Goal: Task Accomplishment & Management: Use online tool/utility

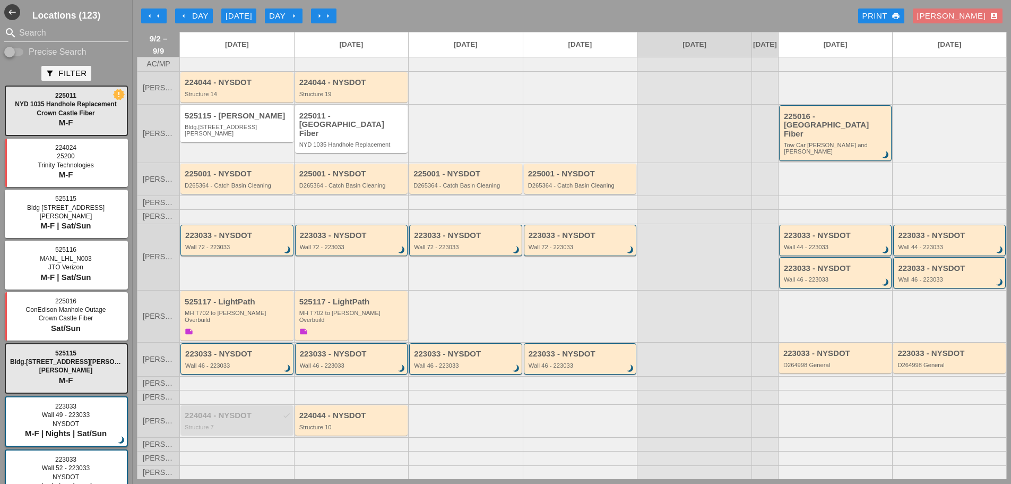
click at [192, 21] on div "arrow_left Day" at bounding box center [193, 16] width 29 height 12
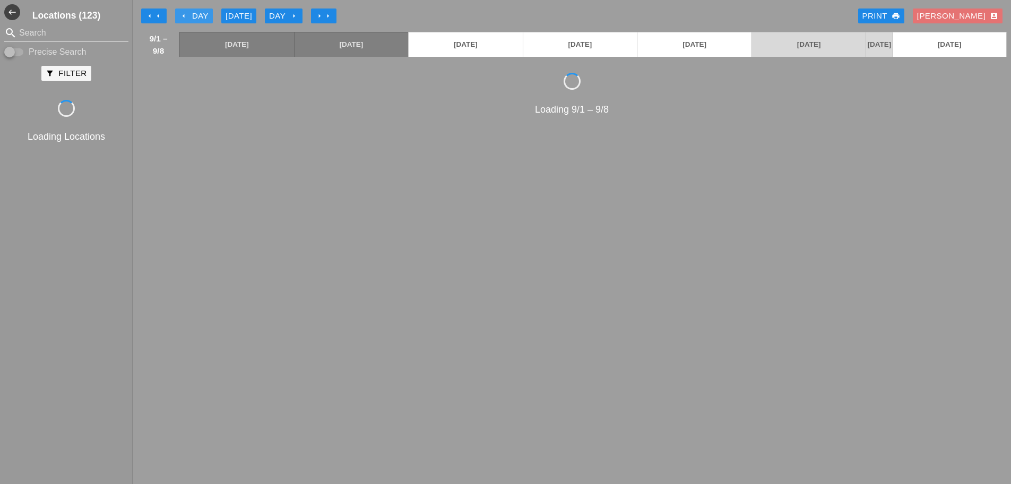
click at [192, 21] on div "arrow_left Day" at bounding box center [193, 16] width 29 height 12
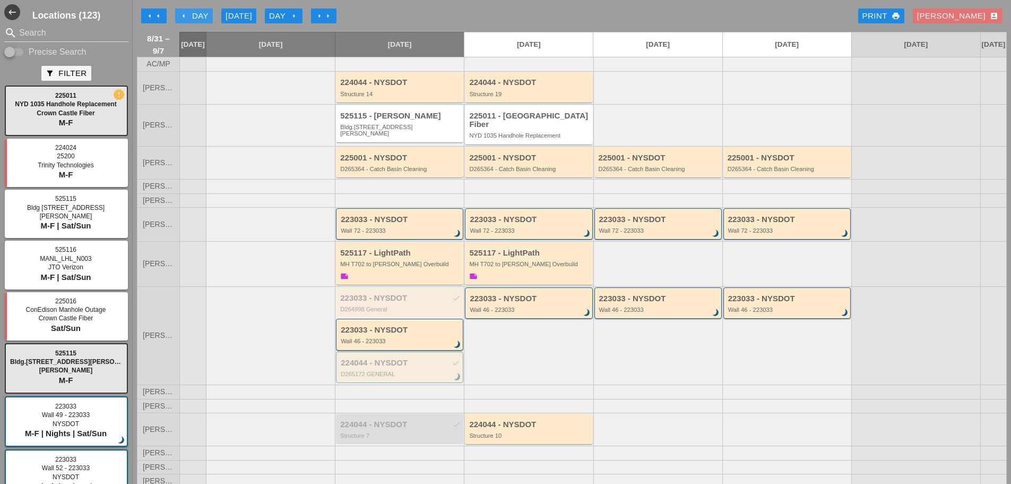
click at [192, 21] on div "arrow_left Day" at bounding box center [193, 16] width 29 height 12
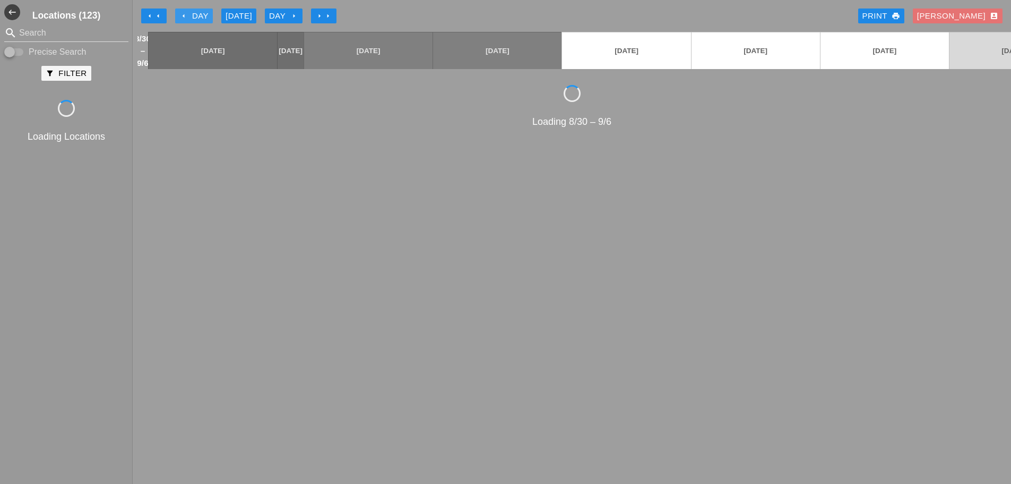
click at [192, 21] on div "arrow_left Day" at bounding box center [193, 16] width 29 height 12
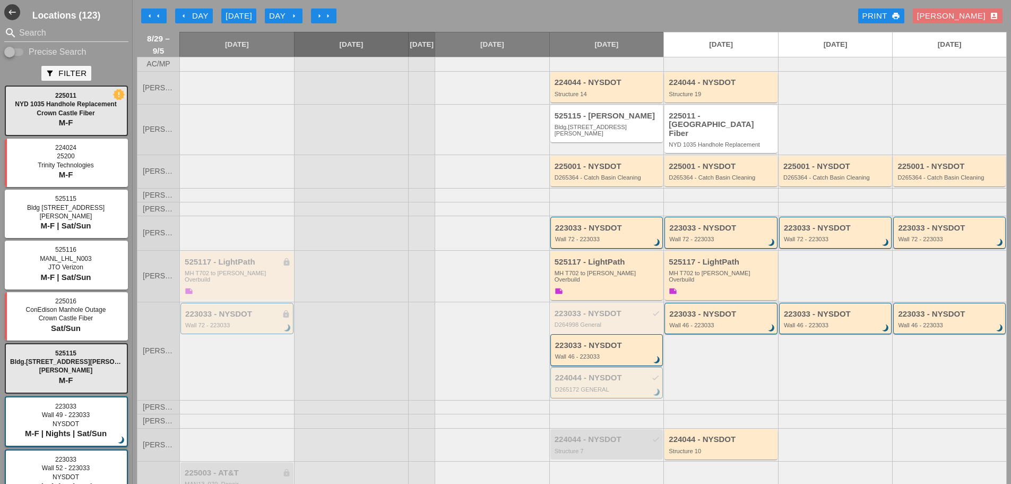
click at [191, 21] on div "arrow_left Day" at bounding box center [193, 16] width 29 height 12
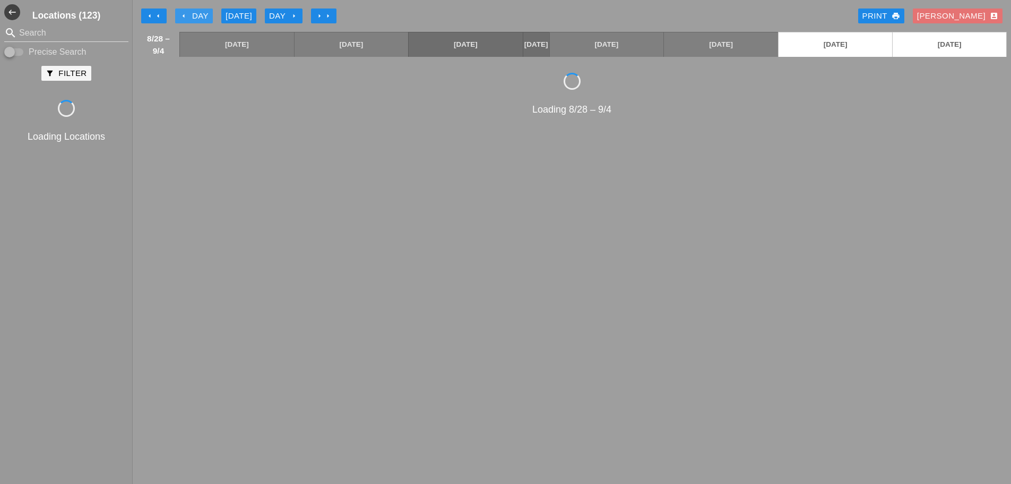
click at [191, 21] on div "arrow_left Day" at bounding box center [193, 16] width 29 height 12
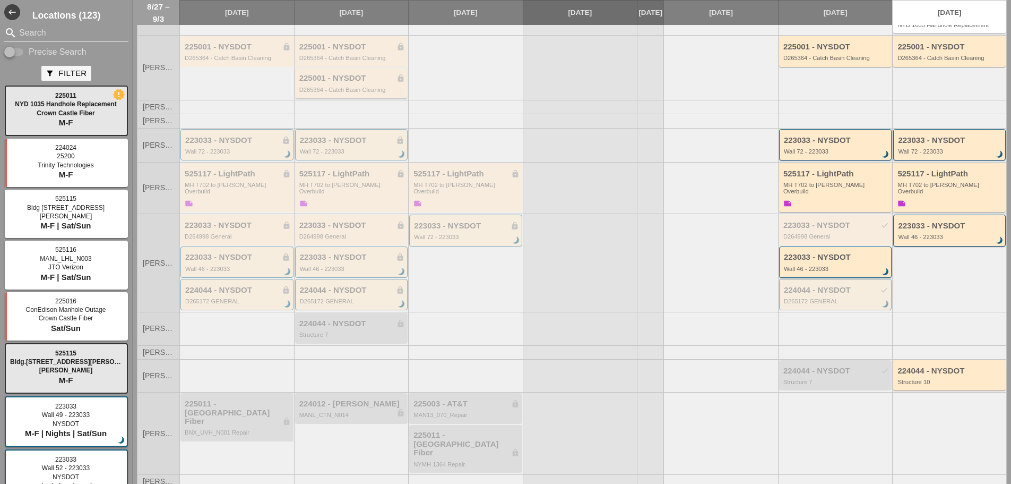
scroll to position [122, 0]
click at [427, 219] on div "223033 - NYSDOT lock" at bounding box center [466, 223] width 105 height 9
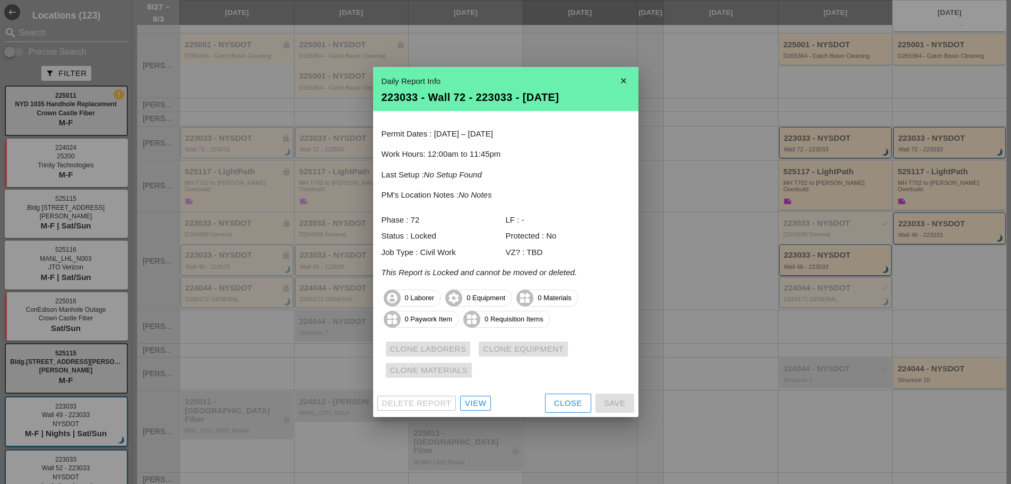
click at [620, 79] on icon "close" at bounding box center [623, 80] width 21 height 21
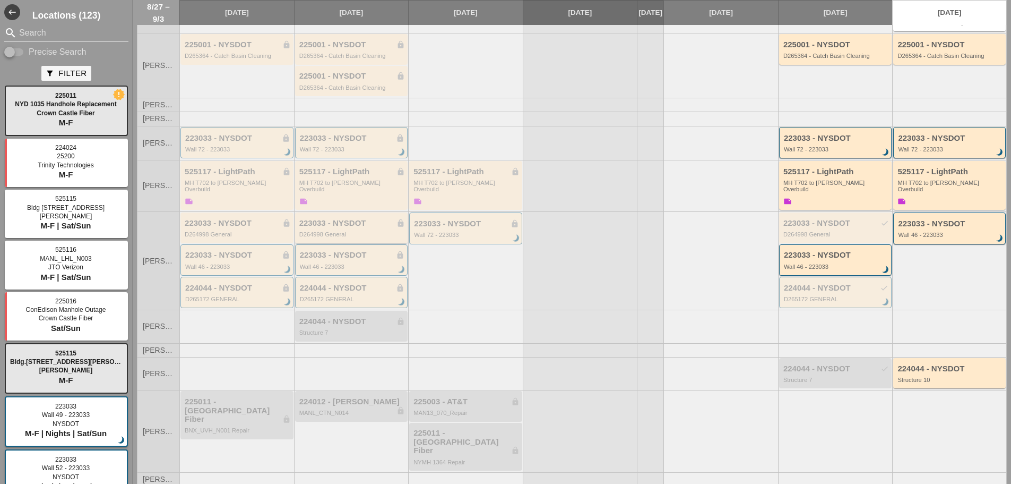
click at [354, 219] on div "223033 - NYSDOT lock" at bounding box center [352, 223] width 106 height 9
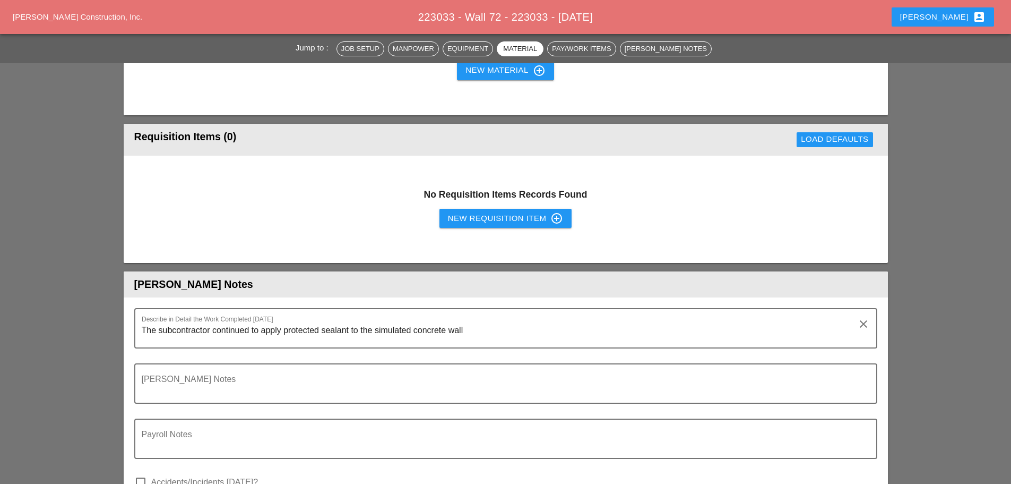
scroll to position [796, 0]
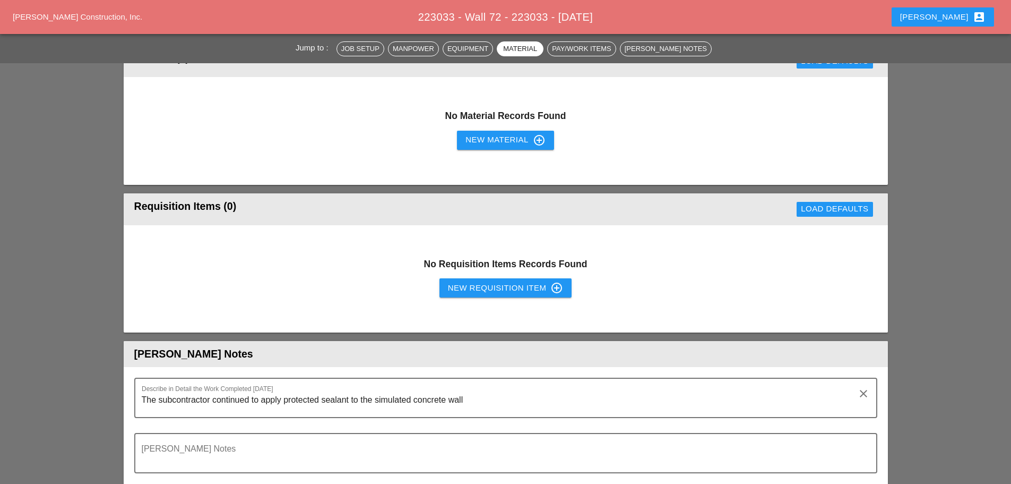
click at [455, 285] on div "New Requisition Item control_point" at bounding box center [506, 287] width 116 height 13
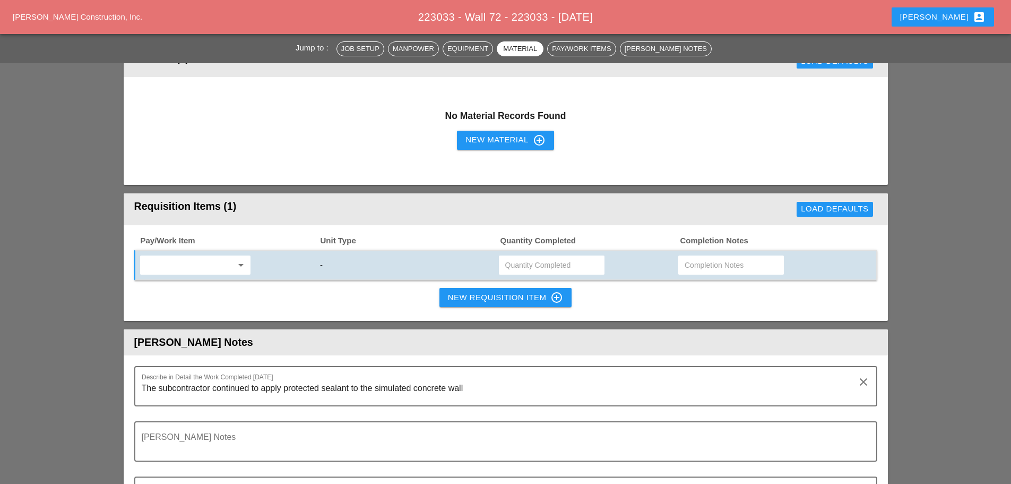
click at [212, 252] on div "arrow_drop_down -" at bounding box center [505, 264] width 743 height 31
click at [216, 265] on input "text" at bounding box center [187, 264] width 89 height 17
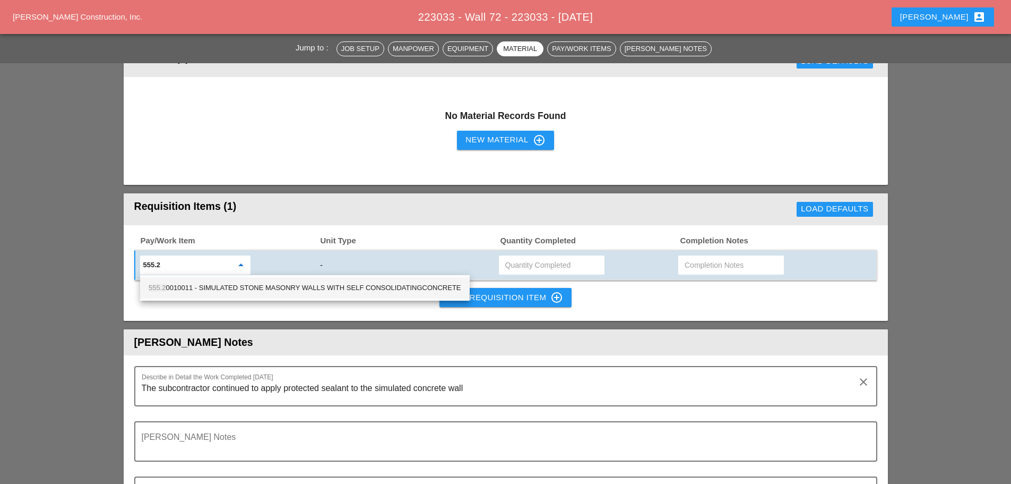
click at [224, 291] on div "555.2 0010011 - SIMULATED STONE MASONRY WALLS WITH SELF CONSOLIDATINGCONCRETE" at bounding box center [305, 287] width 313 height 13
type input "555.20010011 - SIMULATED STONE MASONRY WALLS WITH SELF CONSOLIDATINGCONCRETE"
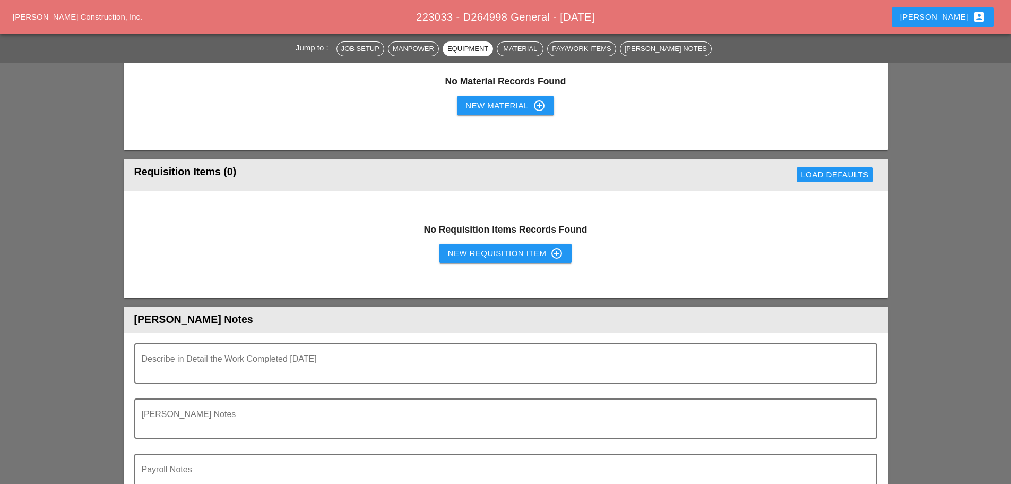
scroll to position [743, 0]
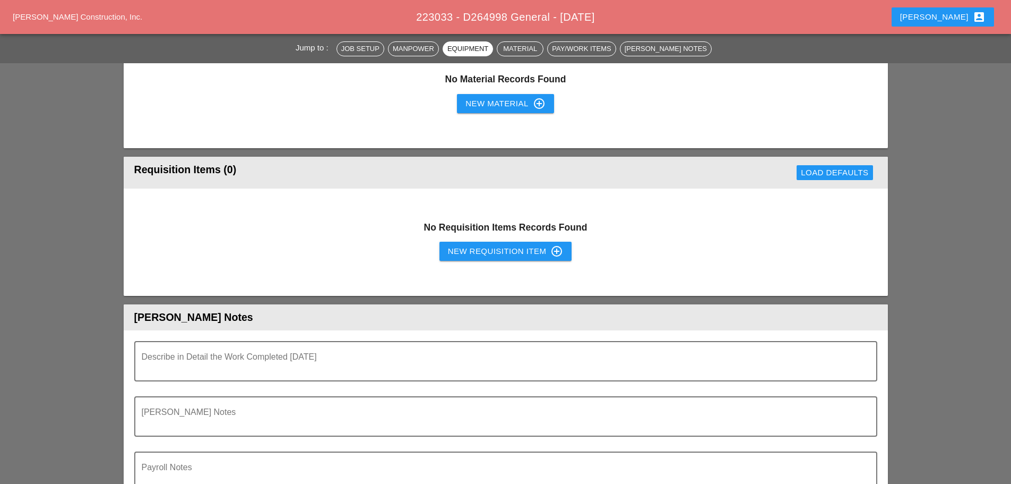
click at [458, 255] on div "New Requisition Item control_point" at bounding box center [506, 251] width 116 height 13
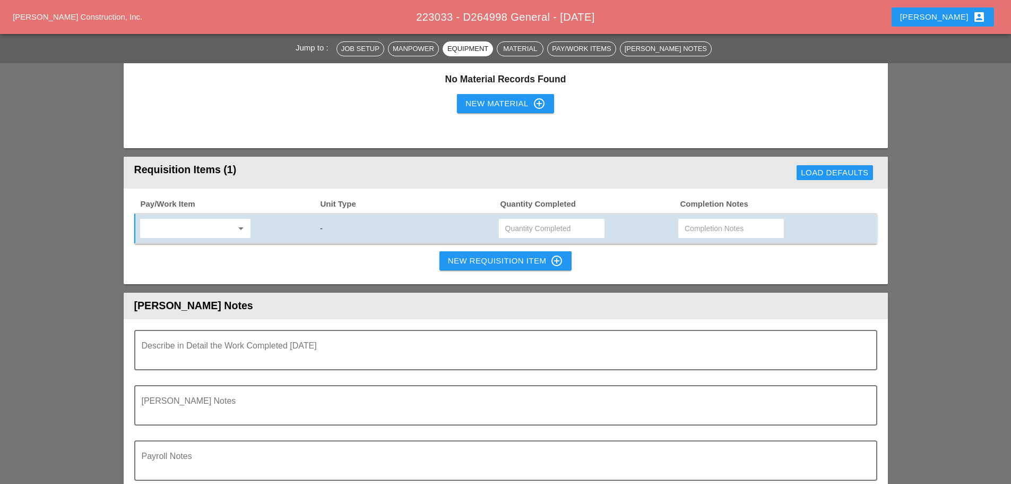
click at [197, 228] on input "text" at bounding box center [187, 228] width 89 height 17
click at [239, 268] on div "637.13 - ENGINE ER'S FIELD OFFICE - TYPE 3" at bounding box center [222, 272] width 146 height 13
type input "637.13 - ENGINEER'S FIELD OFFICE - TYPE 3"
click at [529, 227] on input "text" at bounding box center [551, 228] width 93 height 17
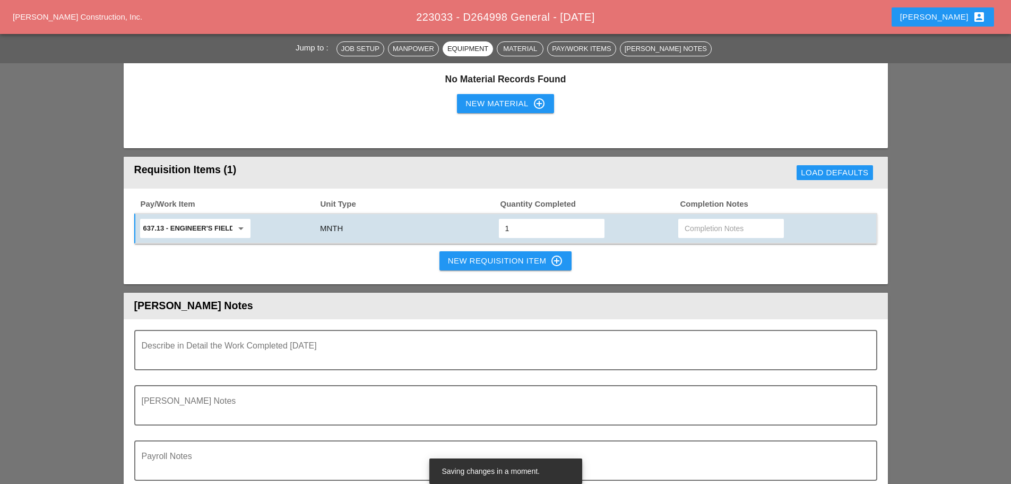
type input "1"
click at [464, 252] on button "New Requisition Item control_point" at bounding box center [506, 260] width 133 height 19
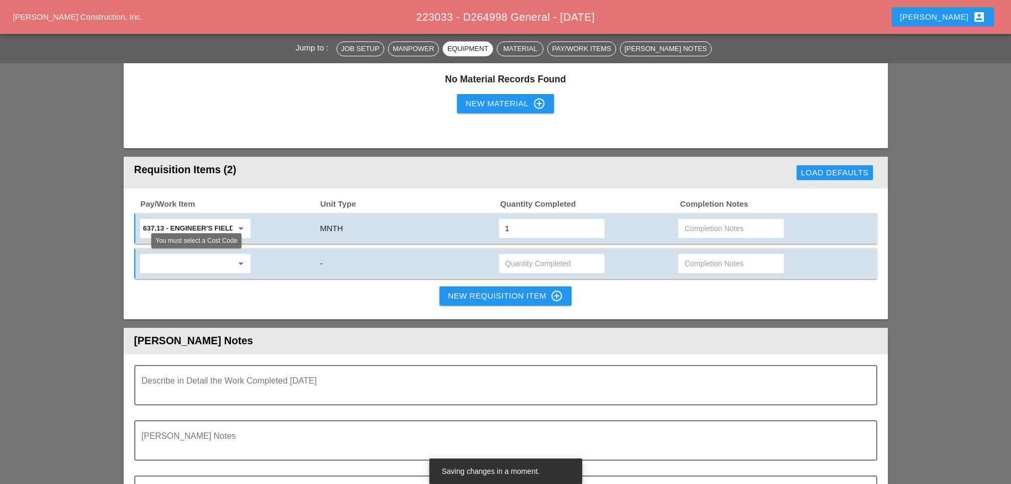
click at [244, 268] on icon "arrow_drop_down" at bounding box center [241, 263] width 13 height 13
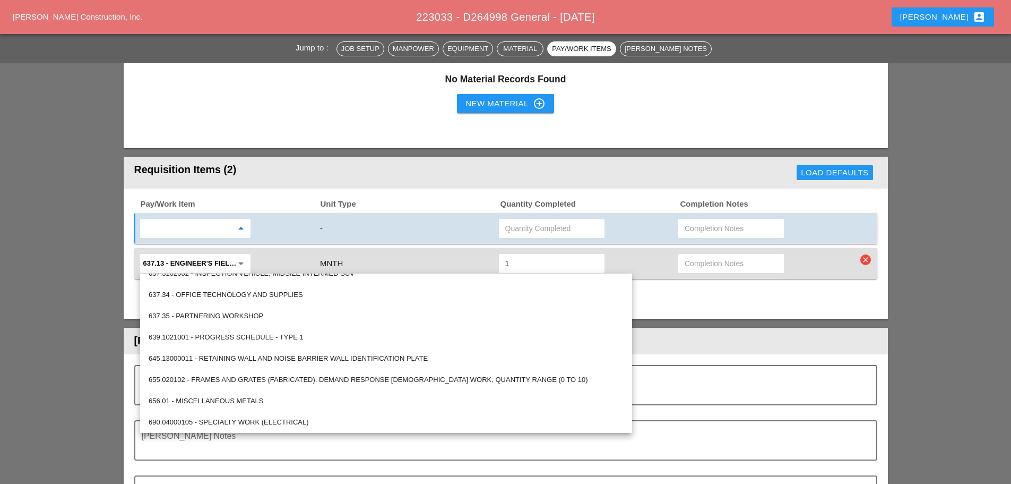
scroll to position [1607, 0]
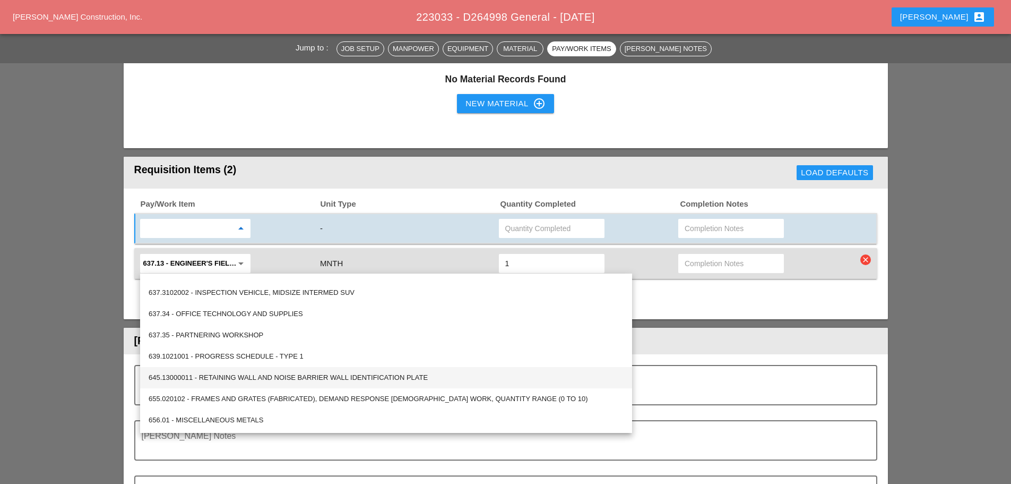
click at [212, 385] on div "645.13000011 - RETAINING WALL AND NOISE BARRIER WALL IDENTIFICATION PLATE" at bounding box center [386, 377] width 475 height 21
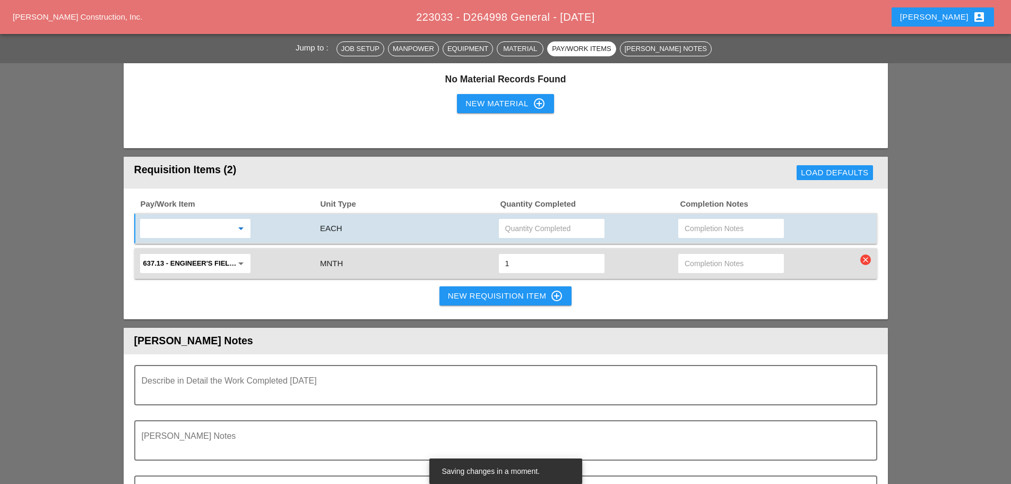
click at [578, 228] on input "text" at bounding box center [551, 228] width 93 height 17
type input "1"
click at [525, 289] on button "New Requisition Item control_point" at bounding box center [506, 295] width 133 height 19
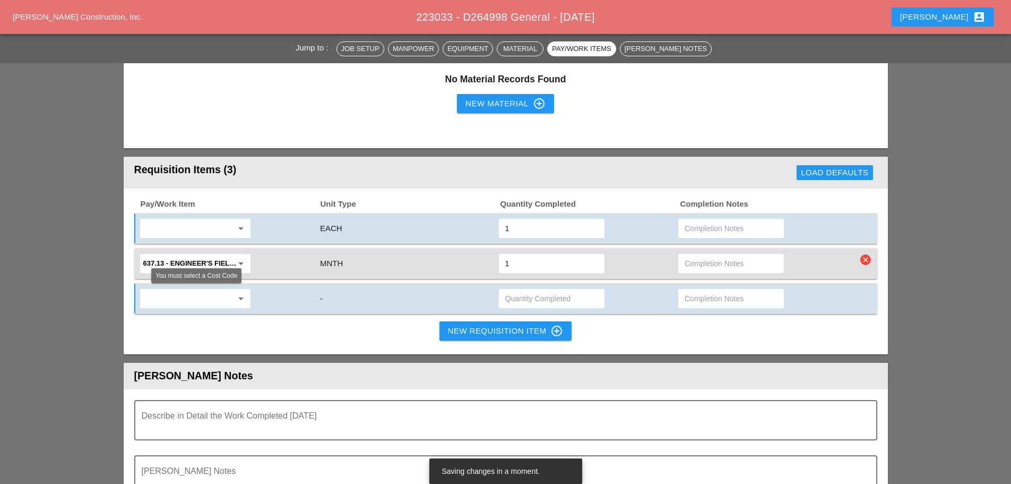
click at [244, 304] on icon "arrow_drop_down" at bounding box center [241, 298] width 13 height 13
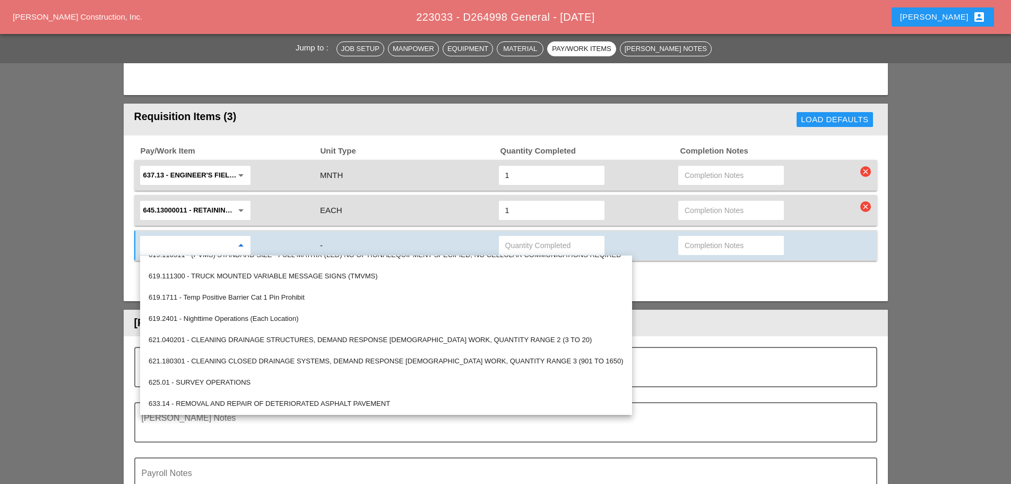
scroll to position [1433, 0]
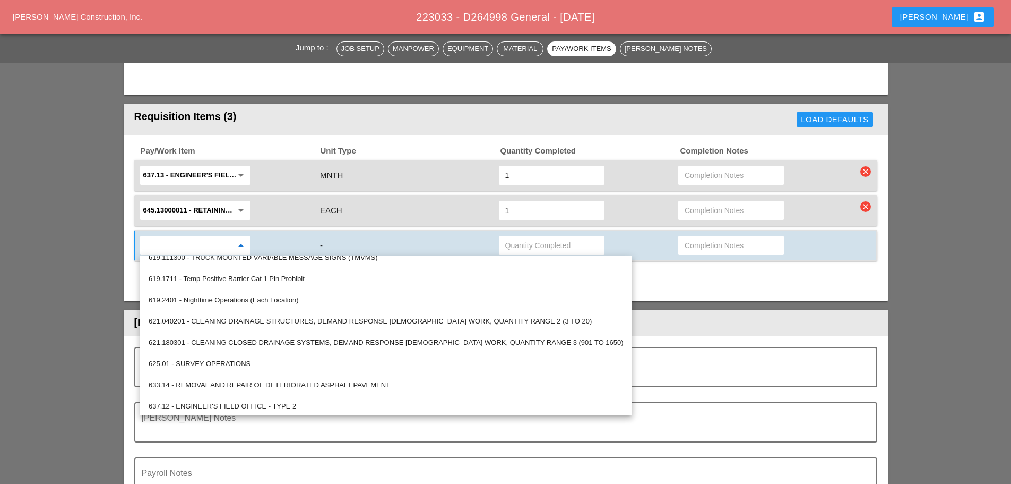
click at [782, 292] on div "Pay/Work Item Unit Type Quantity Completed Completion Notes 637.13 - ENGINEER'S…" at bounding box center [506, 218] width 764 height 166
